Goal: Check status: Check status

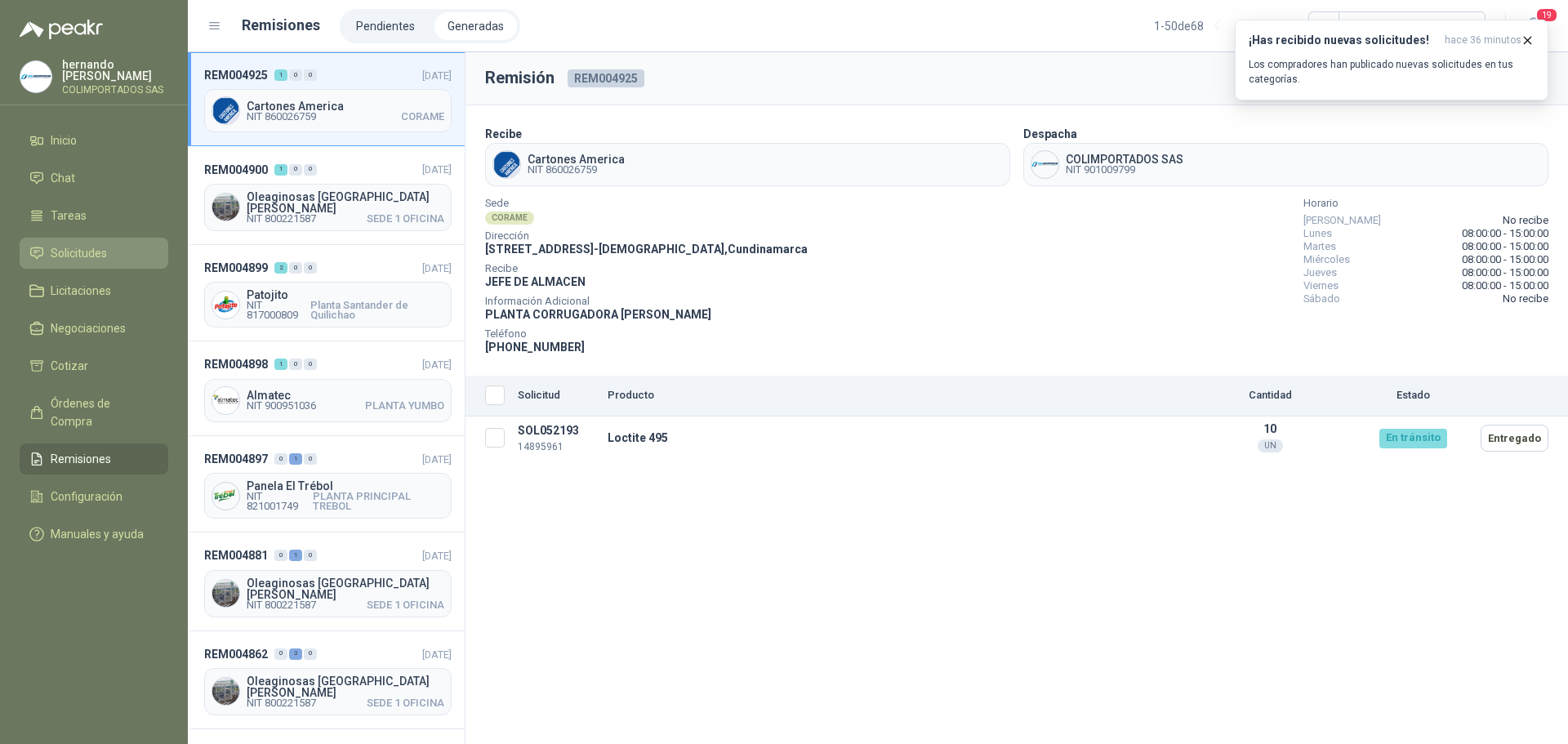
click at [88, 255] on span "Solicitudes" at bounding box center [79, 253] width 57 height 18
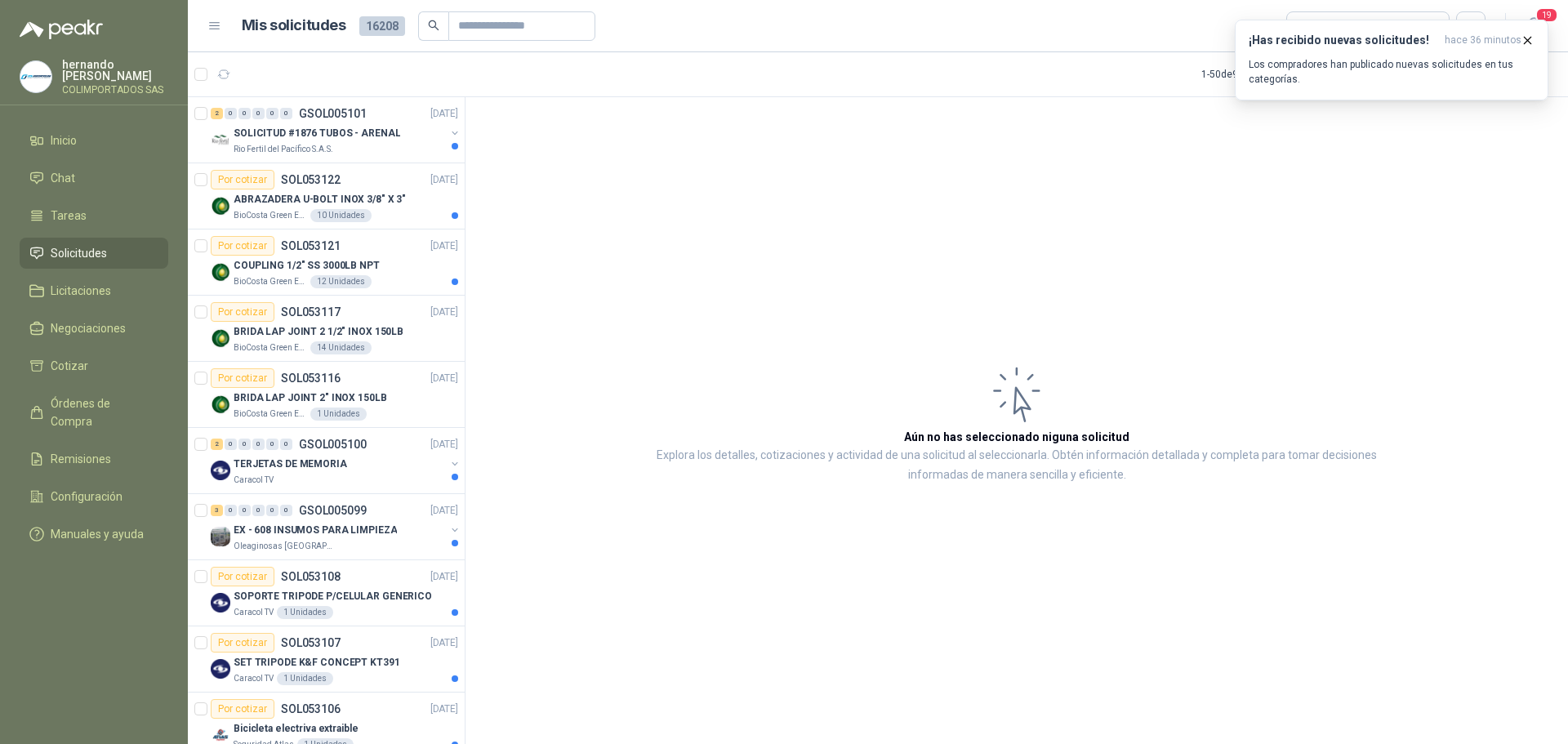
click at [93, 251] on span "Solicitudes" at bounding box center [79, 253] width 57 height 18
click at [339, 142] on div "SOLICITUD #1876 TUBOS - ARENAL" at bounding box center [339, 133] width 212 height 20
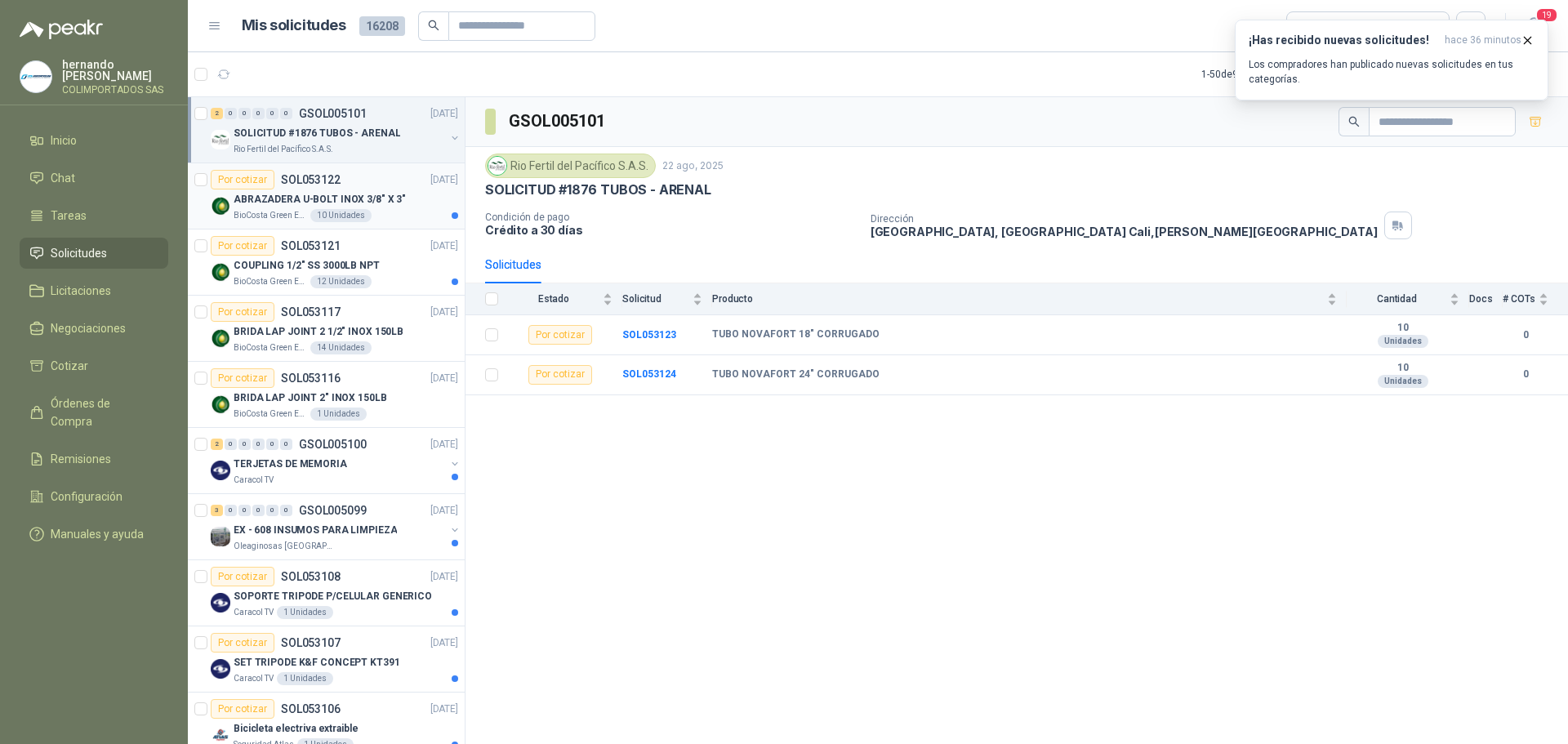
click at [329, 187] on div "Por cotizar SOL053122" at bounding box center [276, 179] width 130 height 20
